Goal: Transaction & Acquisition: Purchase product/service

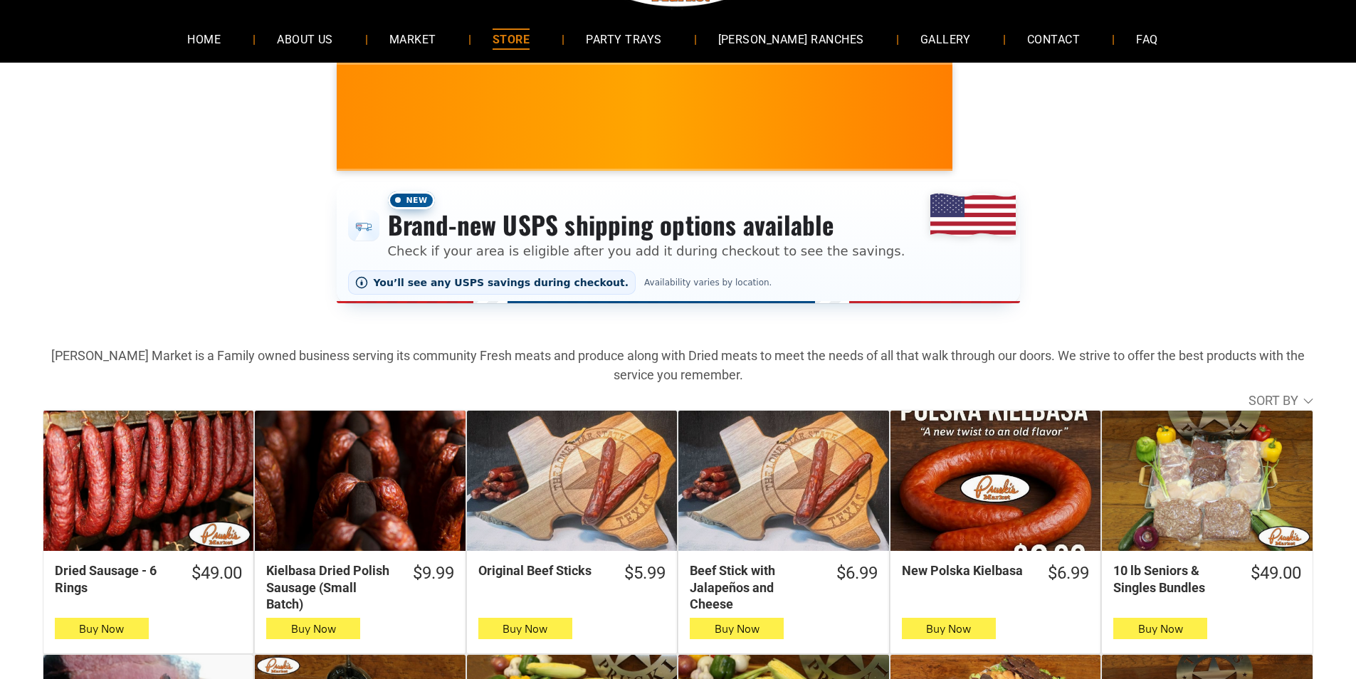
scroll to position [142, 0]
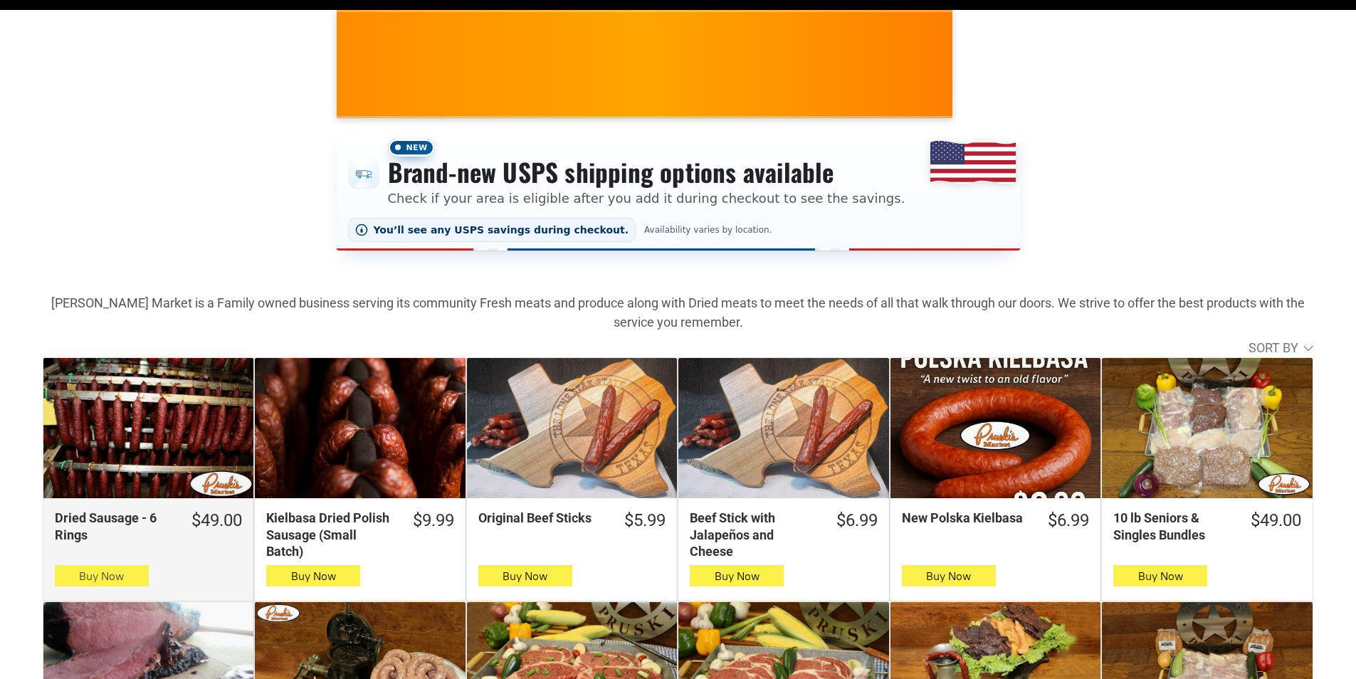
click at [125, 578] on button "Buy Now" at bounding box center [102, 575] width 94 height 21
click at [142, 576] on button "Buy Now" at bounding box center [102, 575] width 94 height 21
click at [136, 578] on button "Buy Now" at bounding box center [102, 575] width 94 height 21
